Goal: Transaction & Acquisition: Purchase product/service

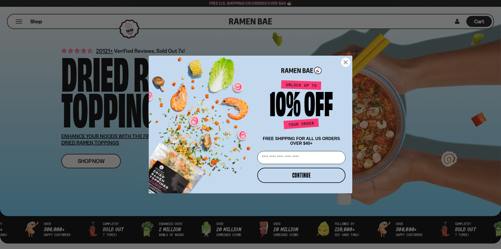
click at [347, 62] on icon "Close dialog" at bounding box center [346, 63] width 4 height 4
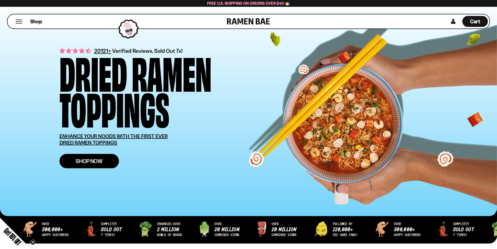
click at [84, 155] on link "Shop Now" at bounding box center [90, 161] width 60 height 14
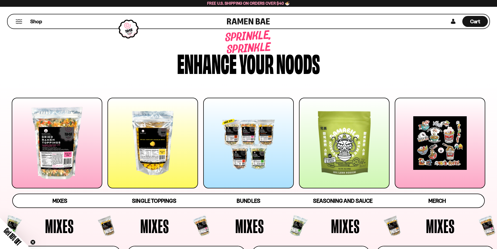
click at [69, 134] on div at bounding box center [57, 143] width 91 height 91
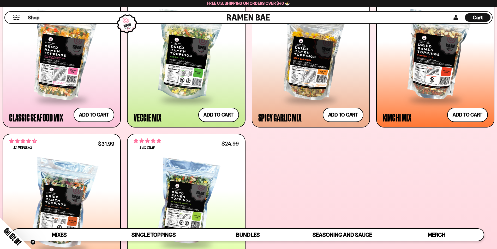
scroll to position [209, 0]
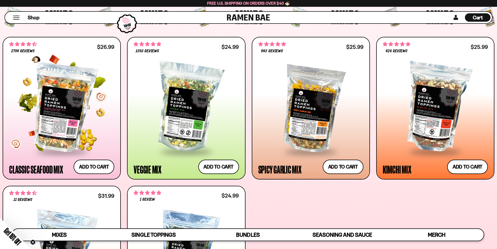
click at [58, 114] on div at bounding box center [61, 107] width 105 height 87
